Goal: Find specific page/section: Find specific page/section

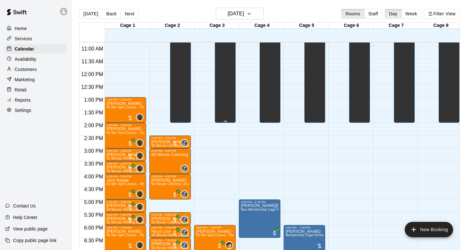
scroll to position [283, 0]
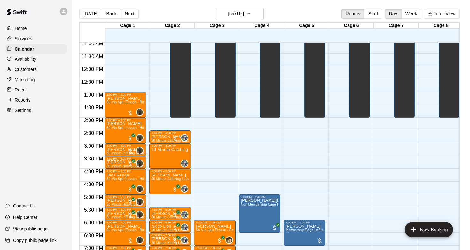
click at [44, 71] on div "Customers" at bounding box center [36, 70] width 62 height 10
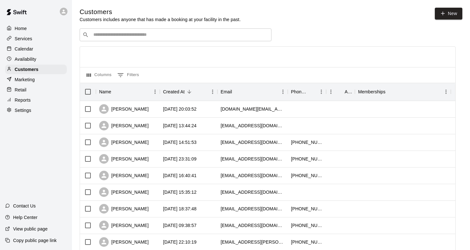
click at [149, 34] on input "Search customers by name or email" at bounding box center [179, 35] width 177 height 6
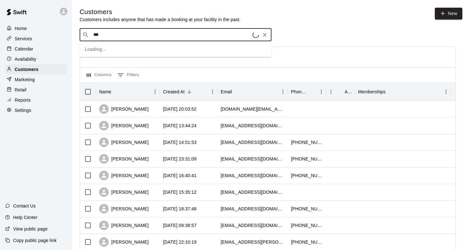
type input "****"
click at [144, 50] on div "[PERSON_NAME] [EMAIL_ADDRESS][DOMAIN_NAME]" at bounding box center [181, 52] width 169 height 14
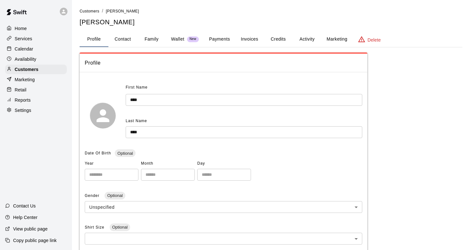
click at [301, 38] on button "Activity" at bounding box center [306, 39] width 29 height 15
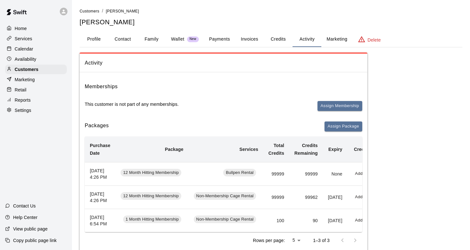
click at [41, 49] on div "Calendar" at bounding box center [36, 49] width 62 height 10
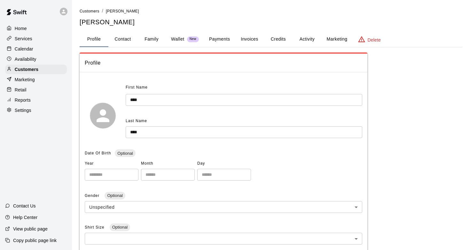
click at [35, 49] on div "Calendar" at bounding box center [36, 49] width 62 height 10
